Goal: Navigation & Orientation: Find specific page/section

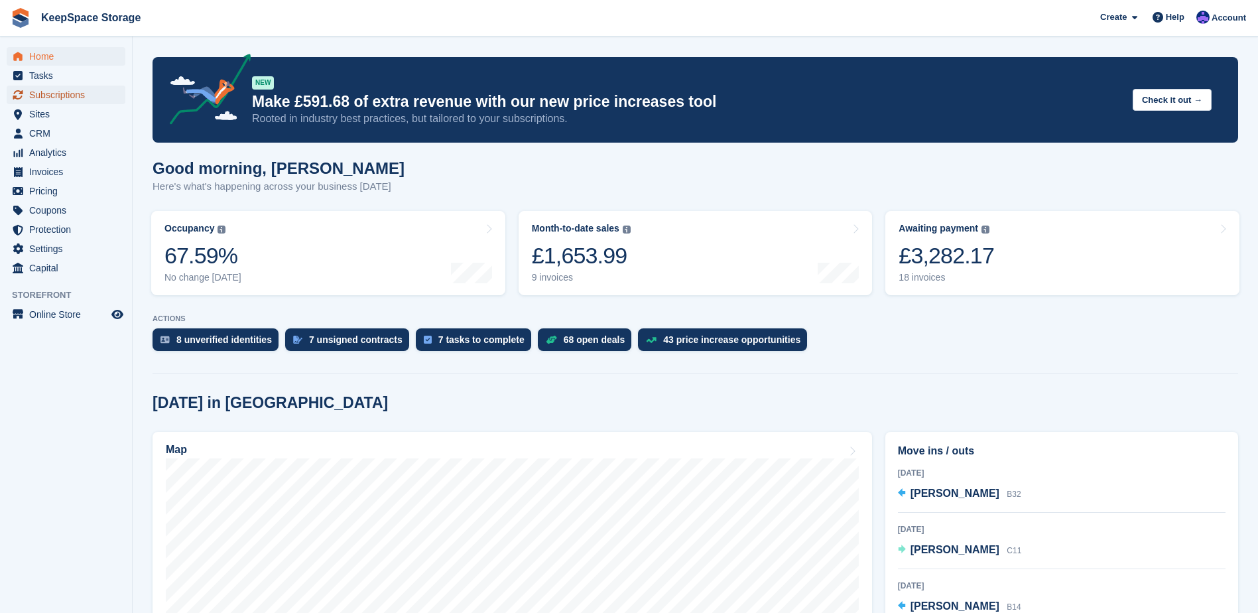
click at [89, 97] on span "Subscriptions" at bounding box center [69, 95] width 80 height 19
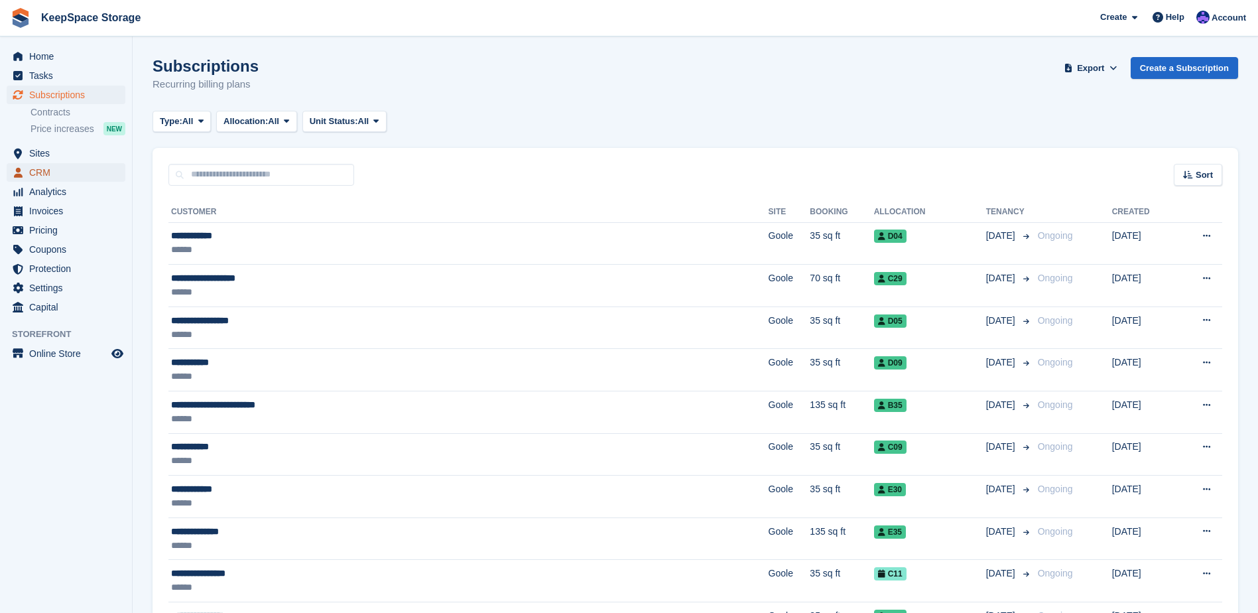
click at [66, 167] on span "CRM" at bounding box center [69, 172] width 80 height 19
